Goal: Check status: Check status

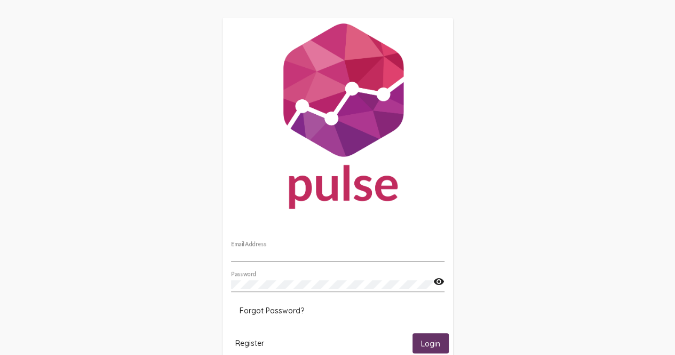
type input "[PERSON_NAME][EMAIL_ADDRESS][PERSON_NAME][PERSON_NAME][DOMAIN_NAME]"
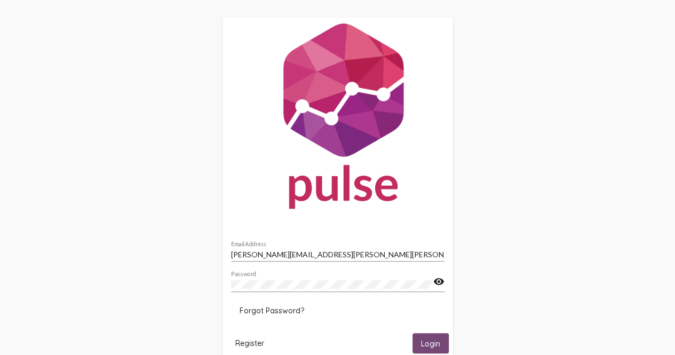
click at [430, 341] on span "Login" at bounding box center [430, 344] width 19 height 10
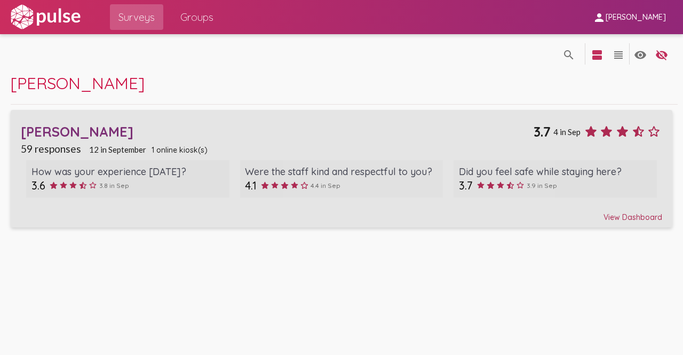
click at [625, 220] on div "View Dashboard" at bounding box center [341, 212] width 641 height 19
